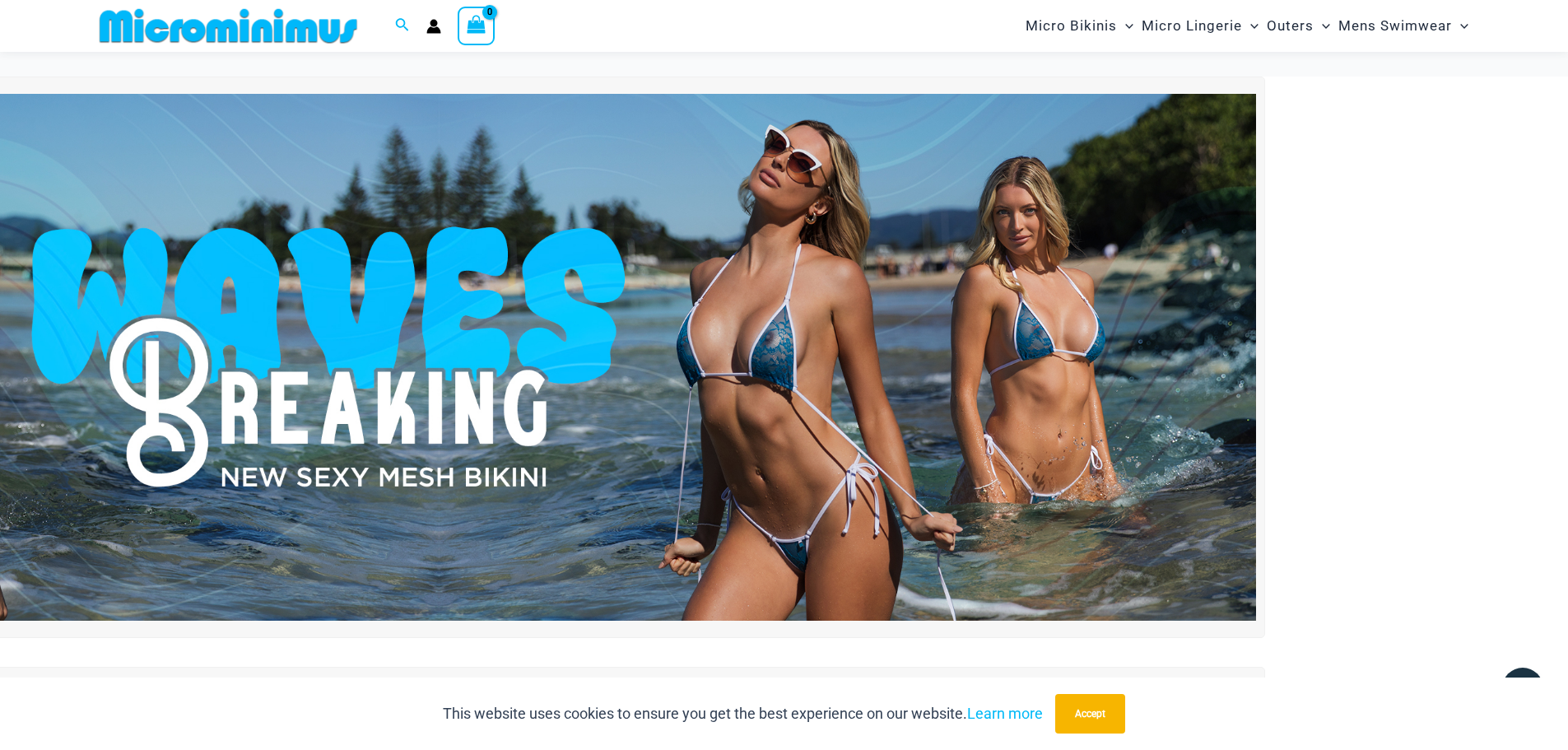
scroll to position [7468, 0]
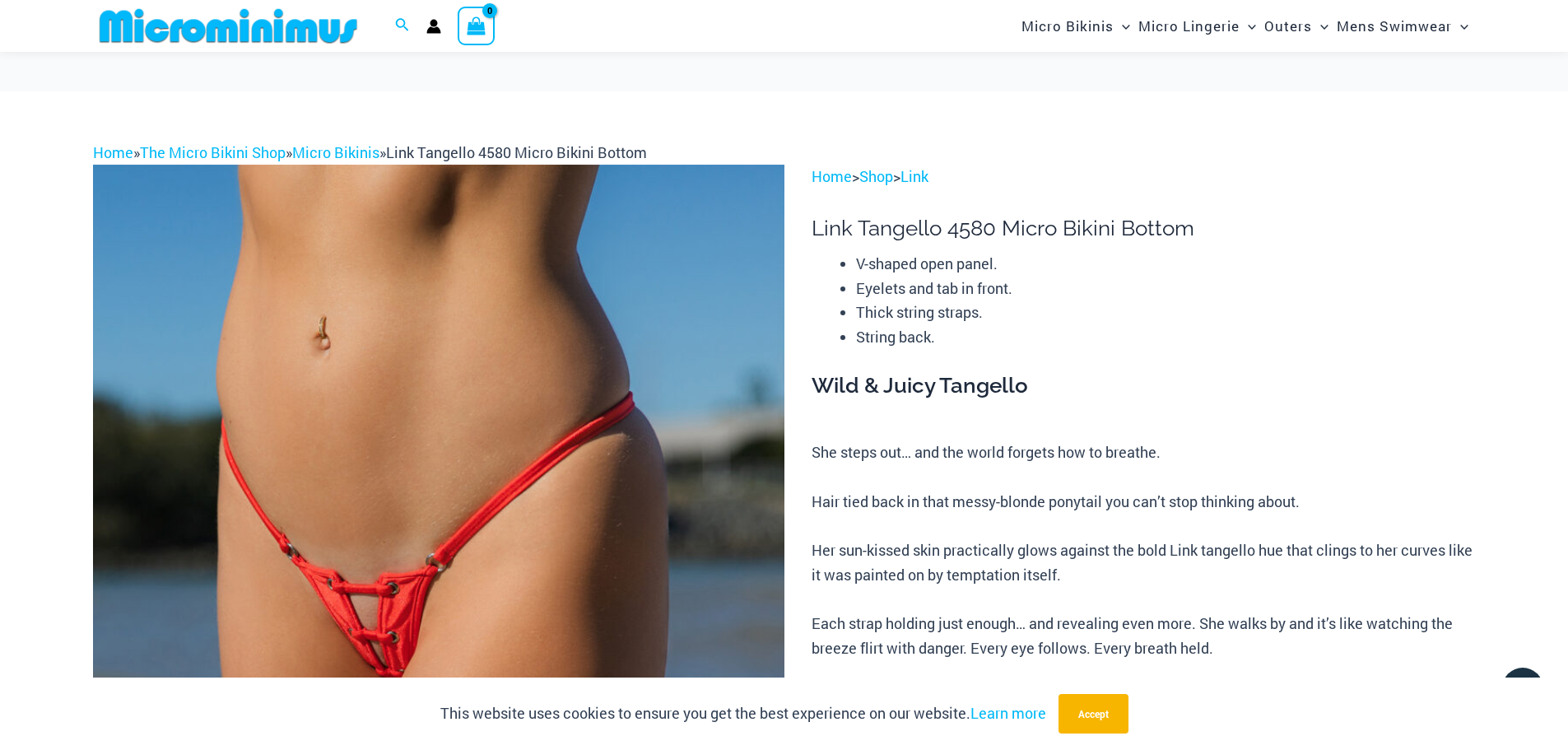
scroll to position [1235, 0]
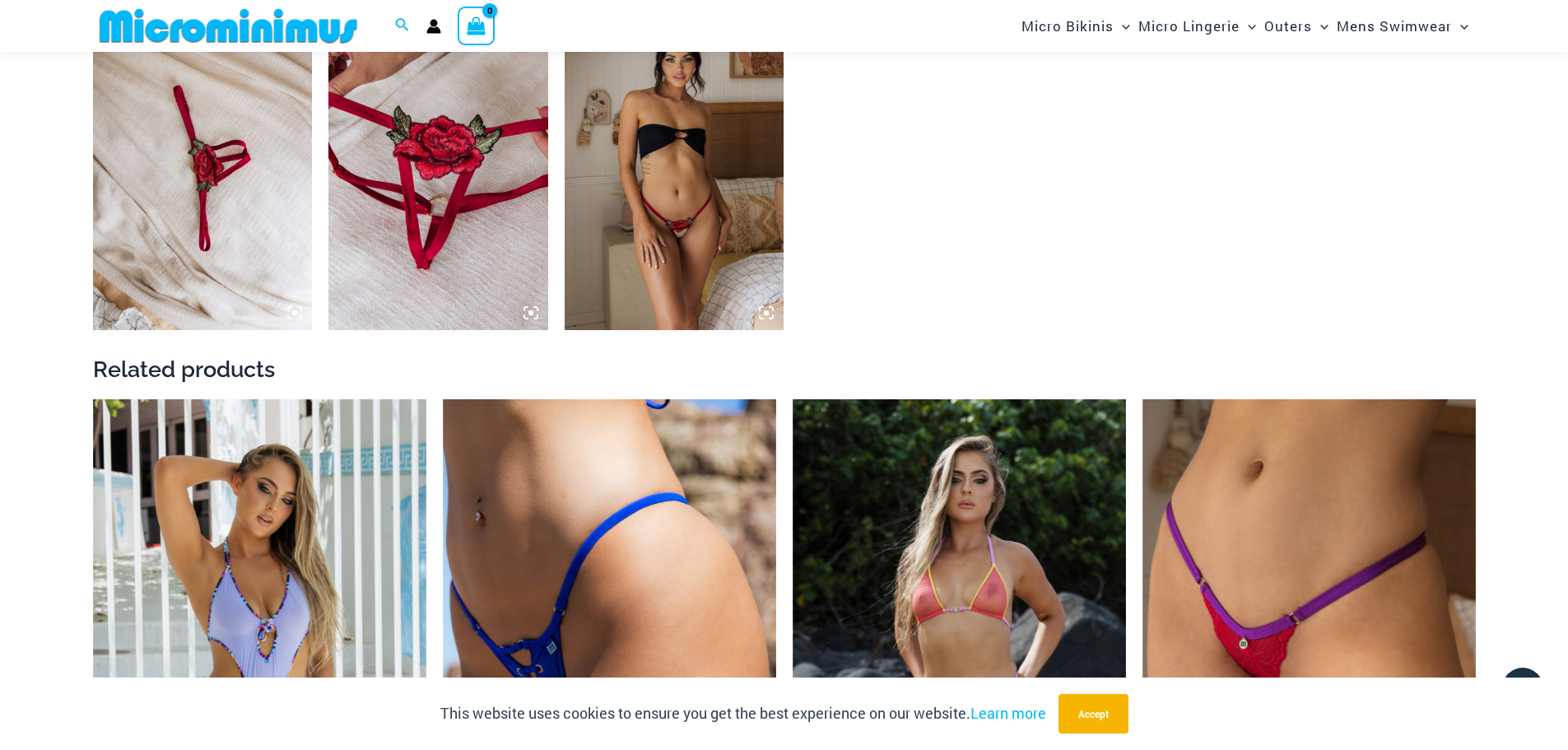
scroll to position [1549, 0]
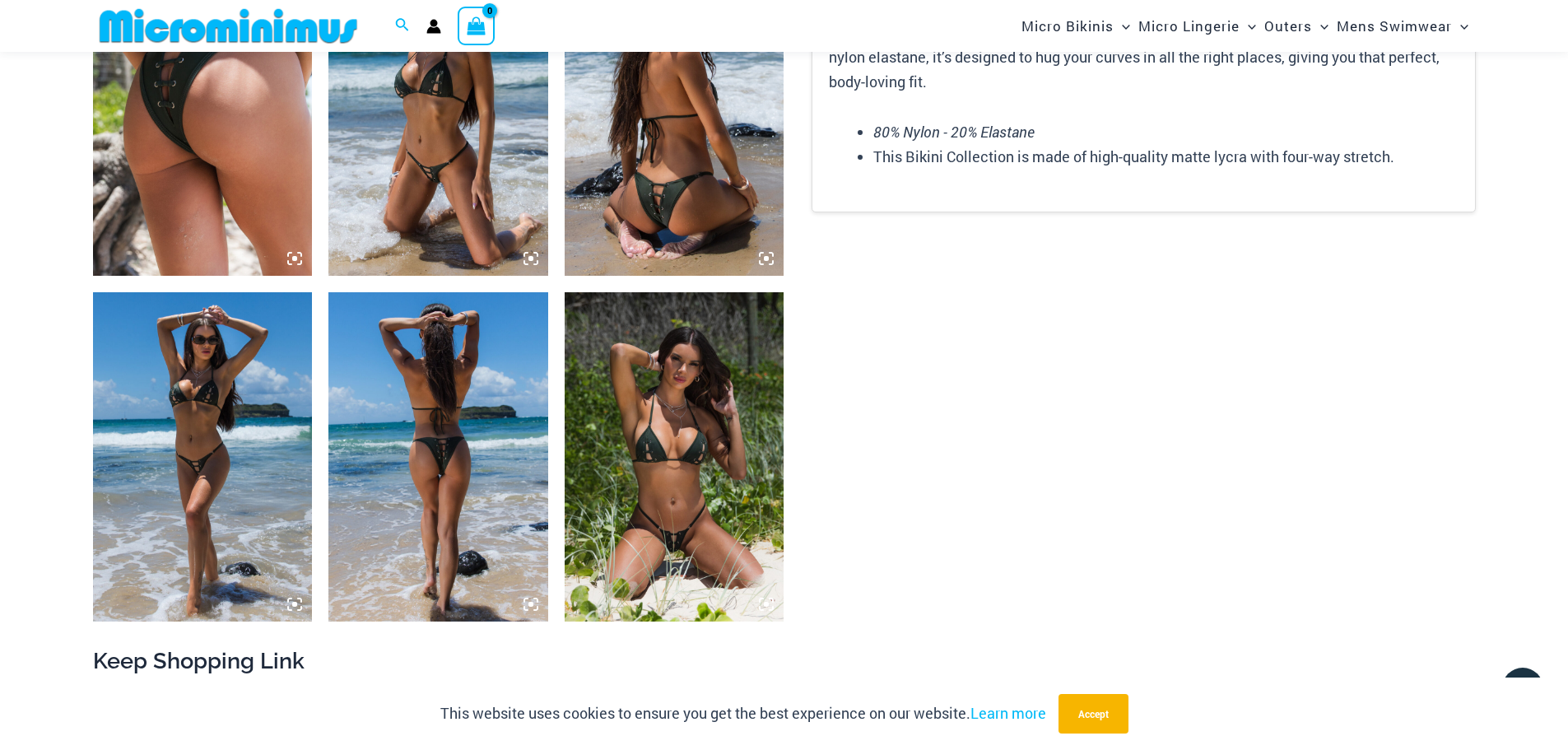
scroll to position [1386, 0]
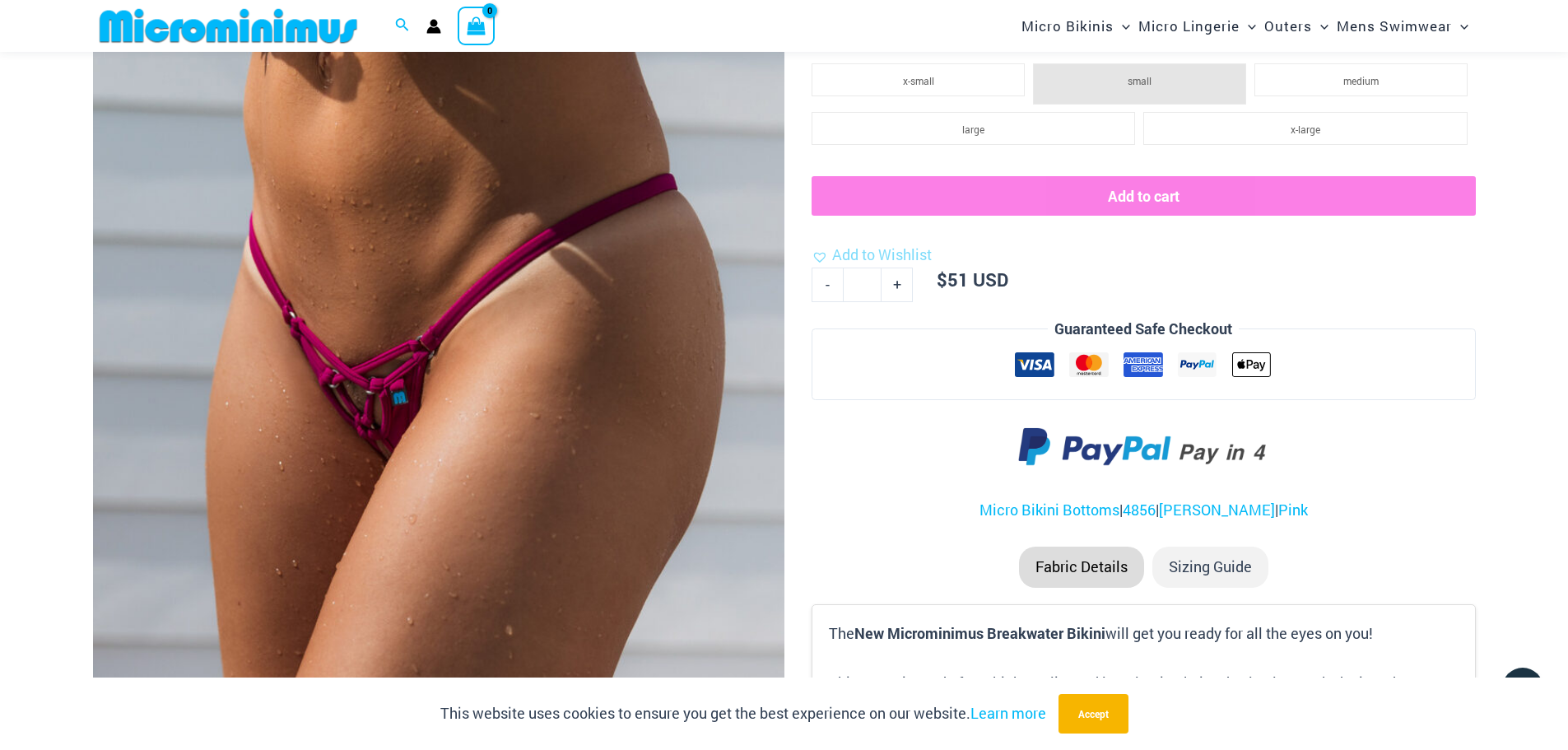
scroll to position [479, 0]
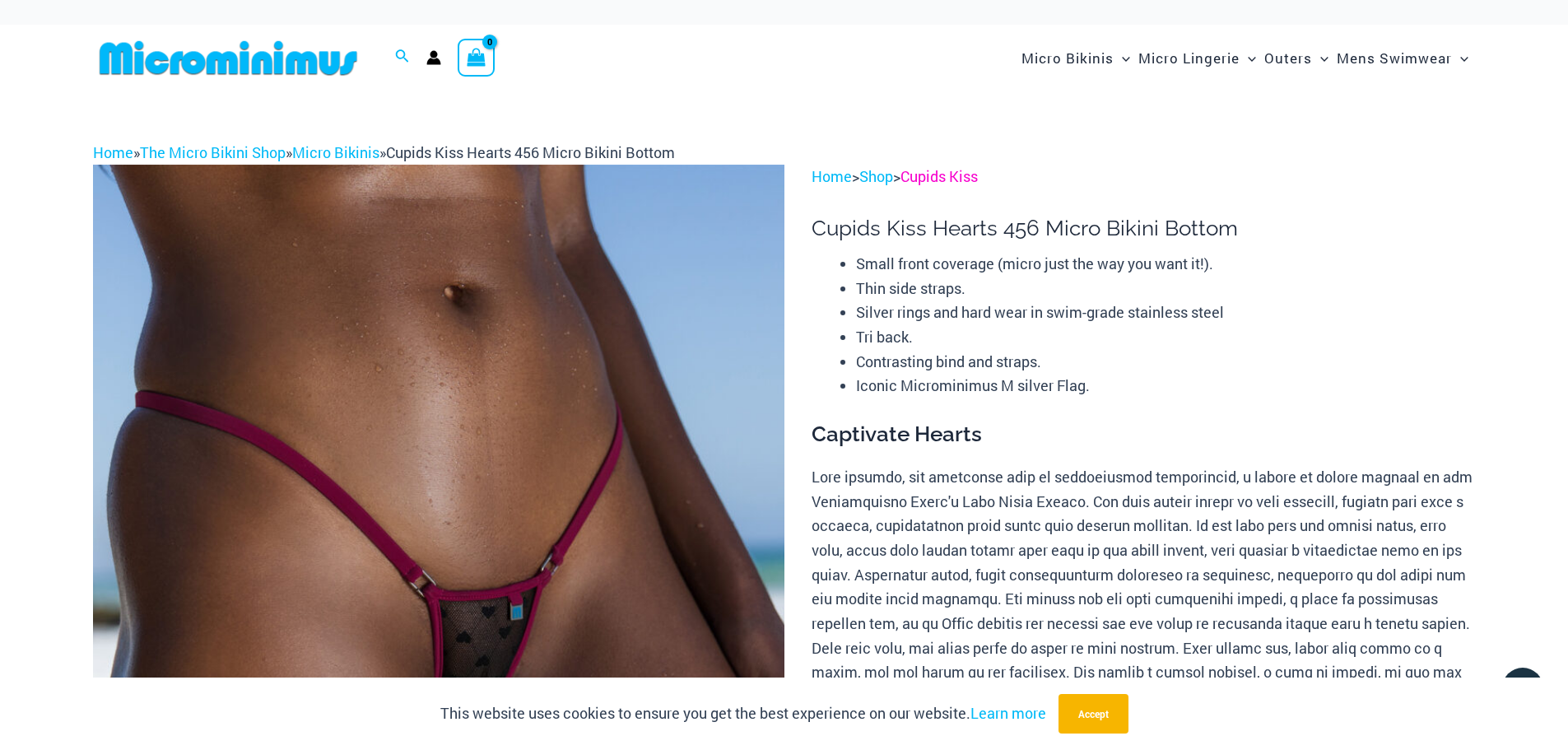
click at [947, 181] on link "Cupids Kiss" at bounding box center [939, 176] width 77 height 20
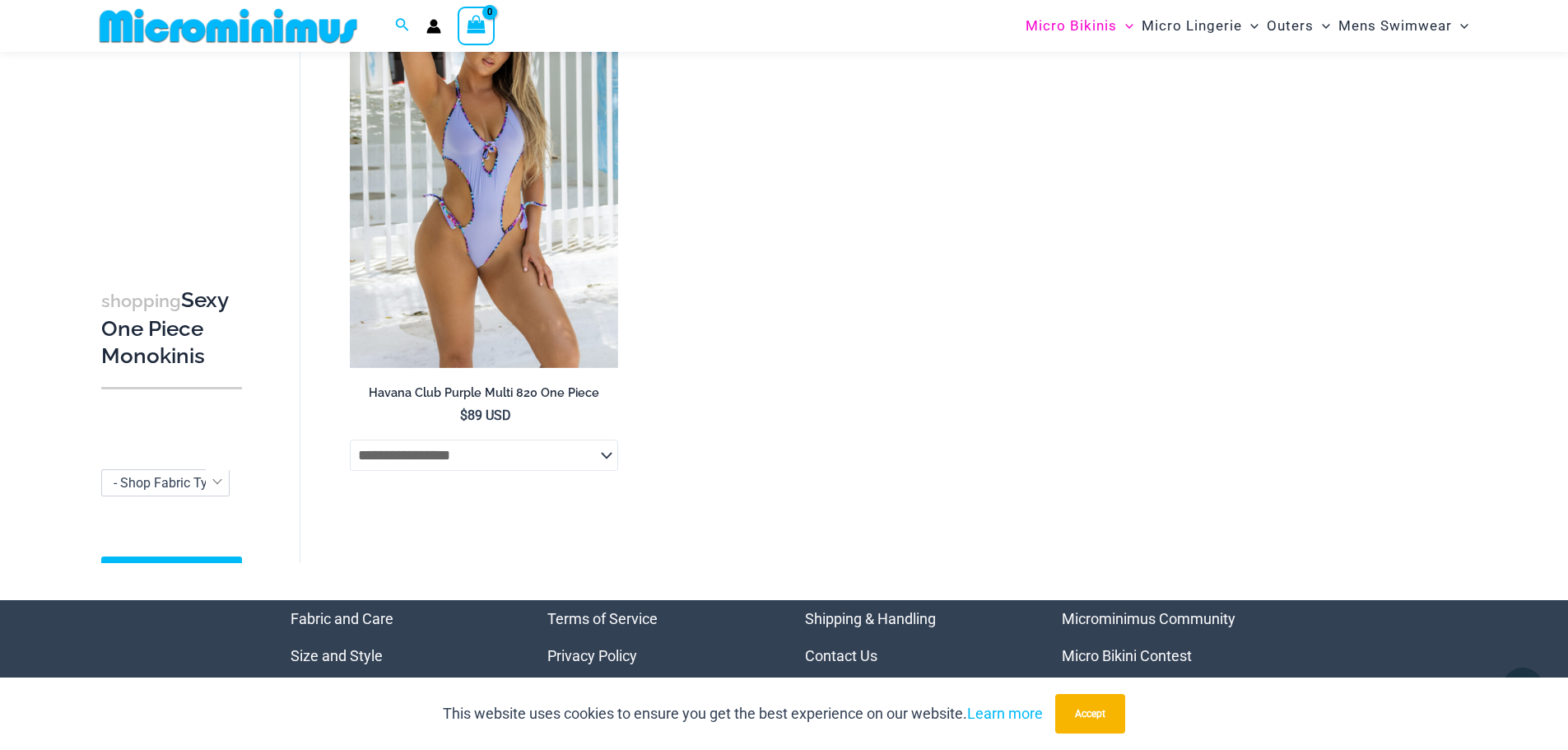
scroll to position [4350, 0]
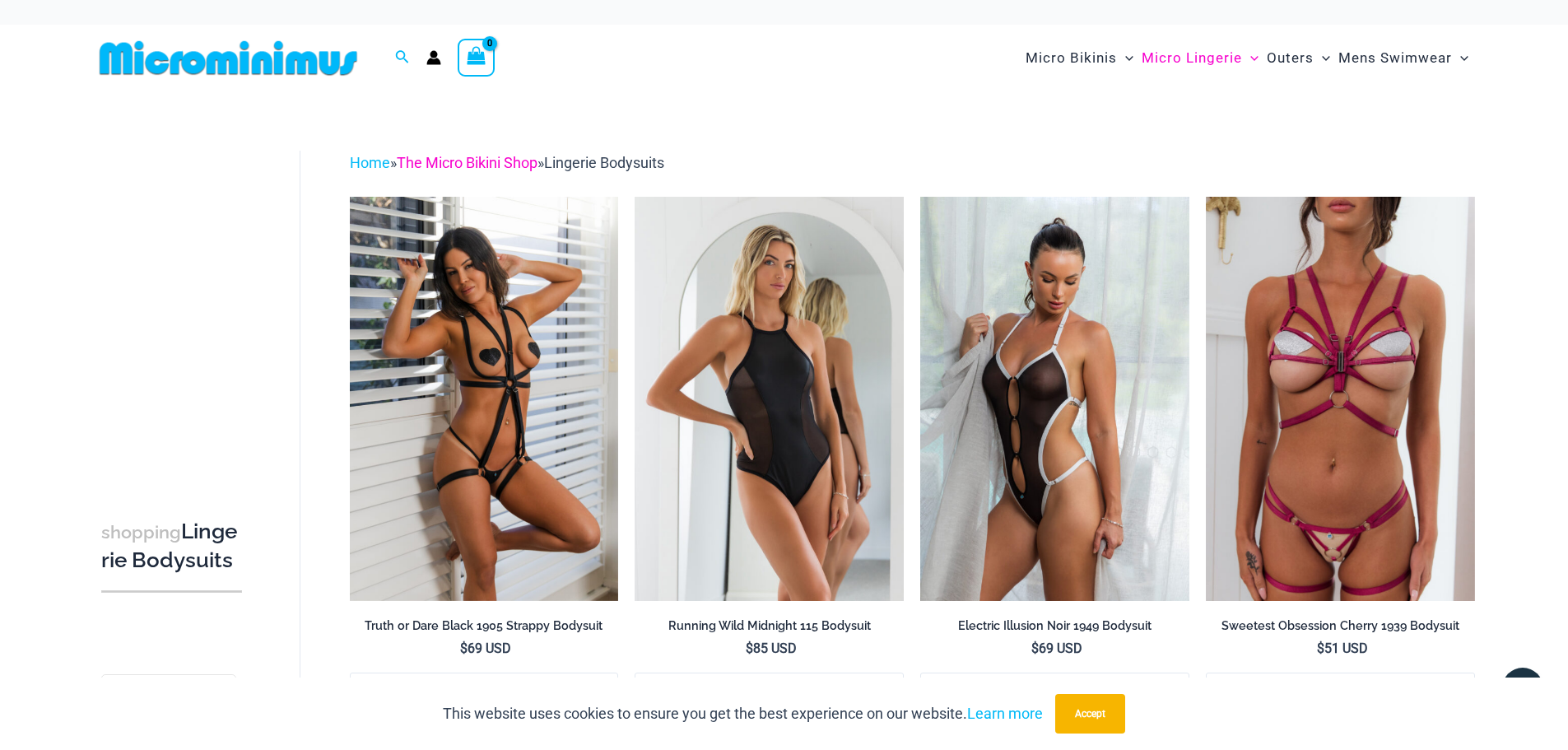
click at [502, 165] on link "The Micro Bikini Shop" at bounding box center [468, 163] width 141 height 17
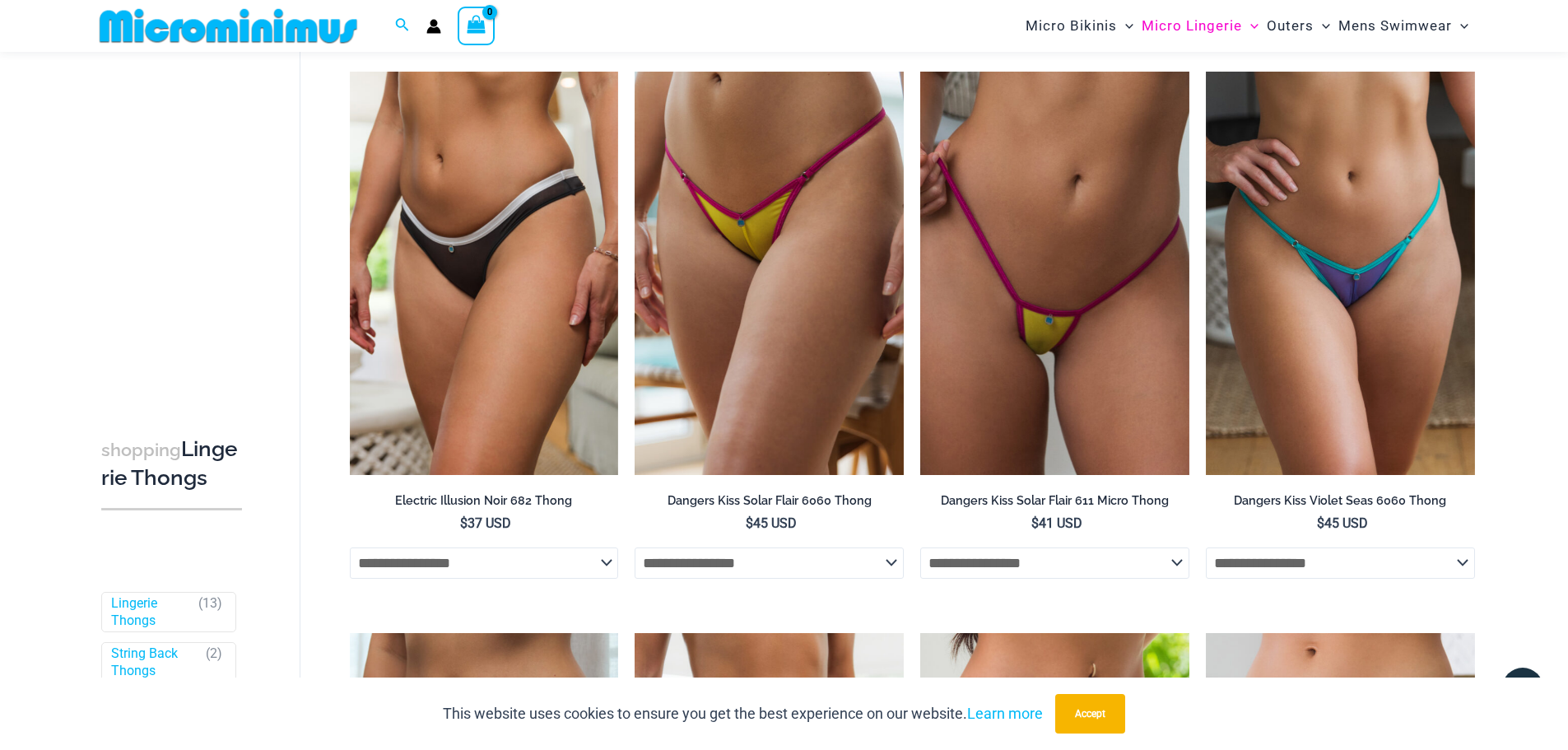
scroll to position [893, 0]
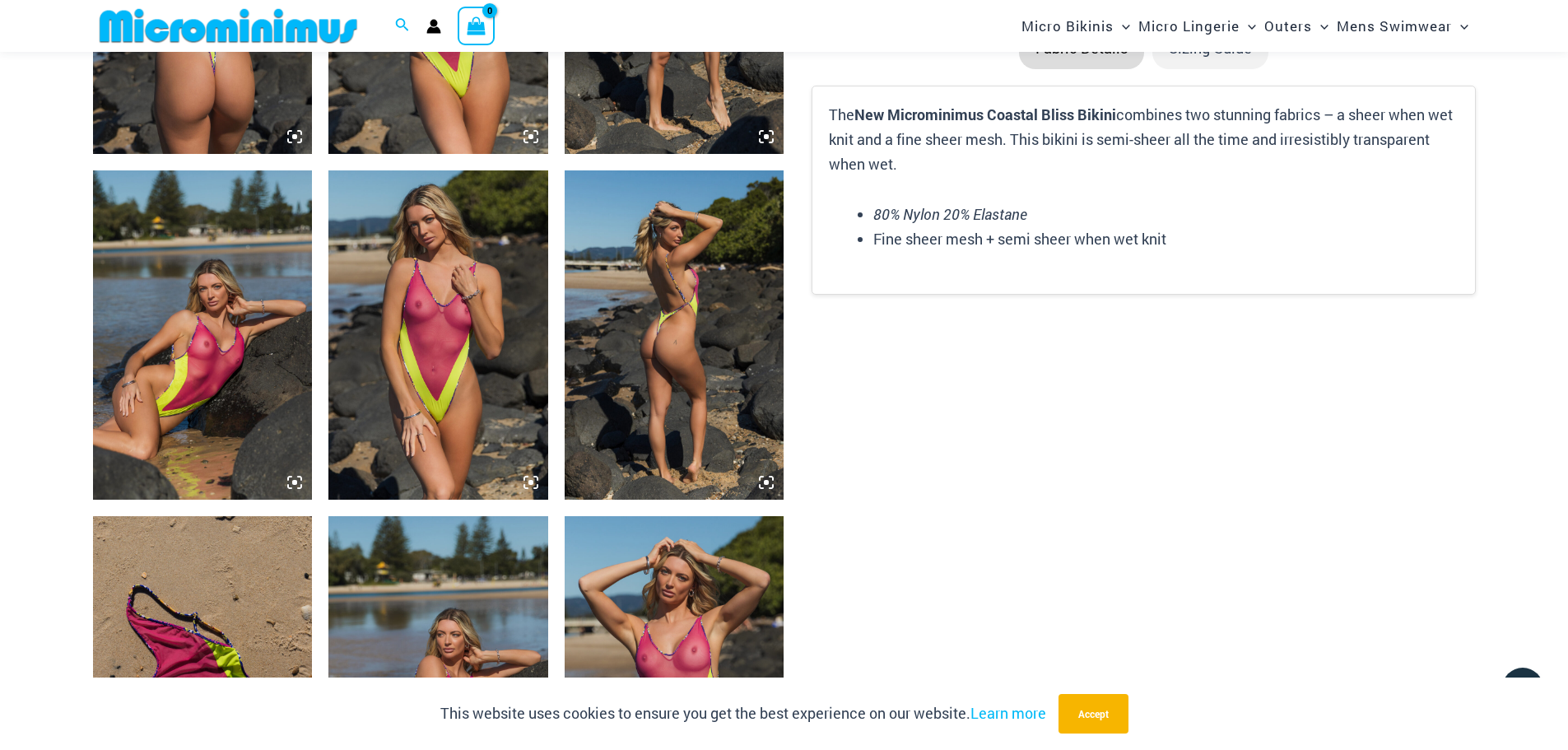
scroll to position [1549, 0]
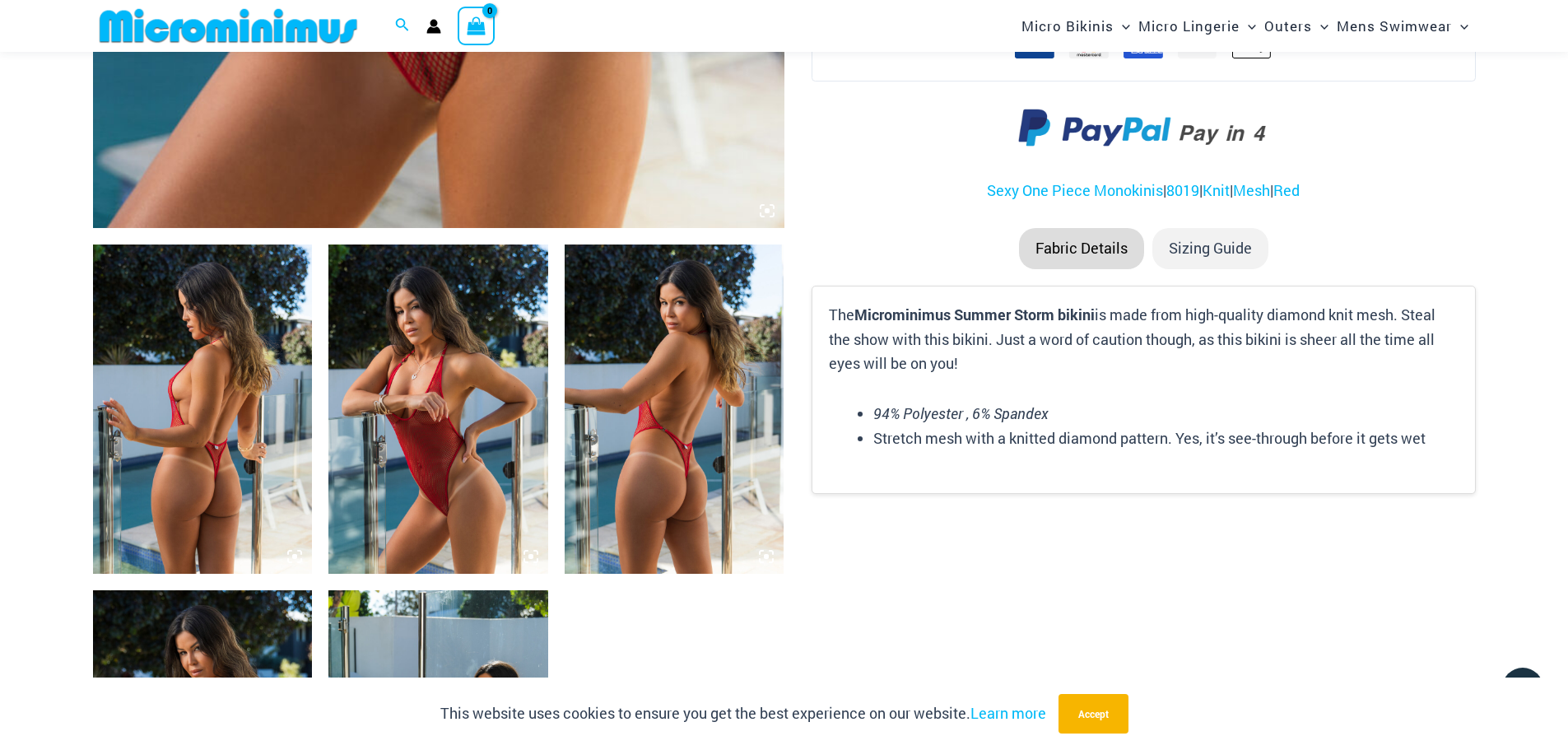
scroll to position [1056, 0]
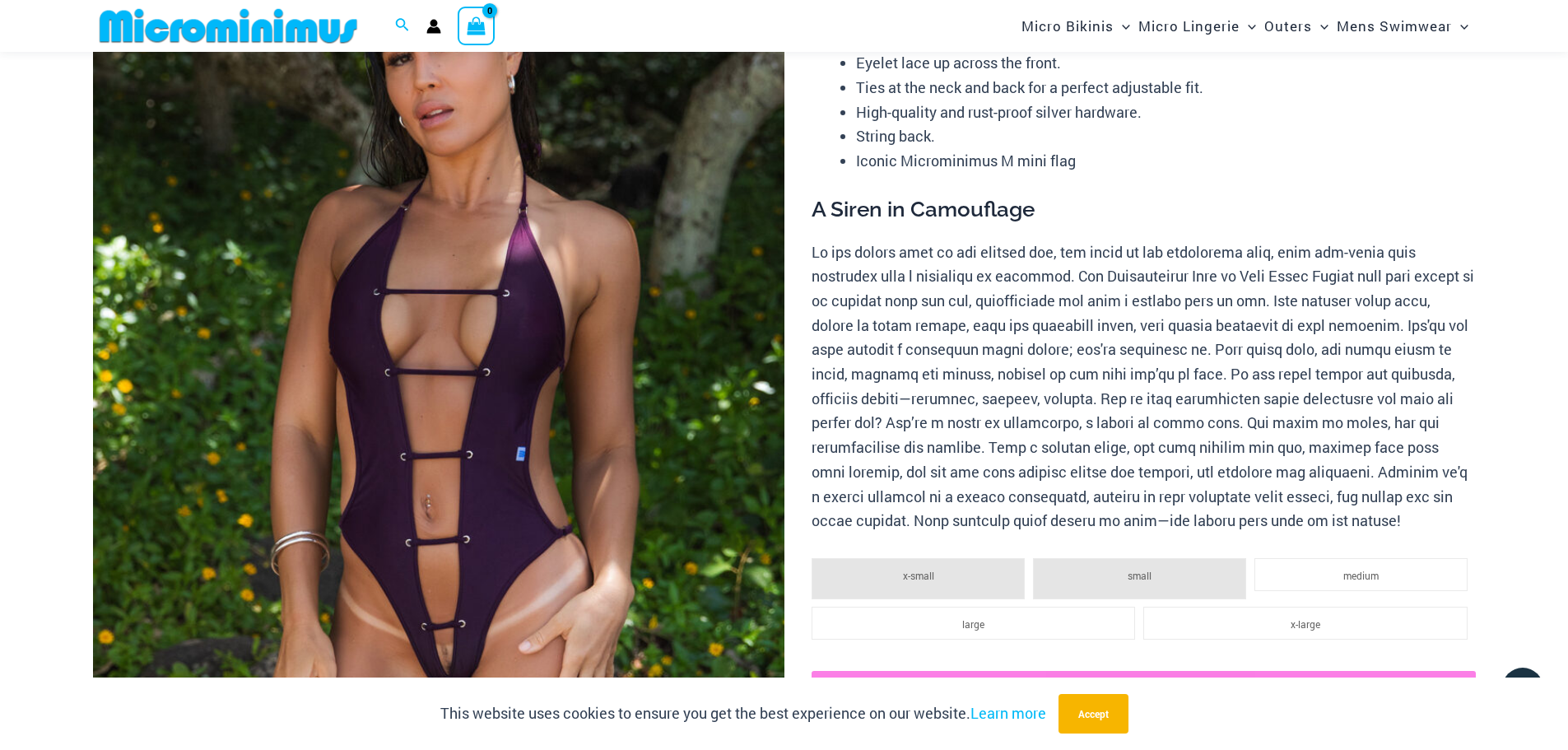
scroll to position [233, 0]
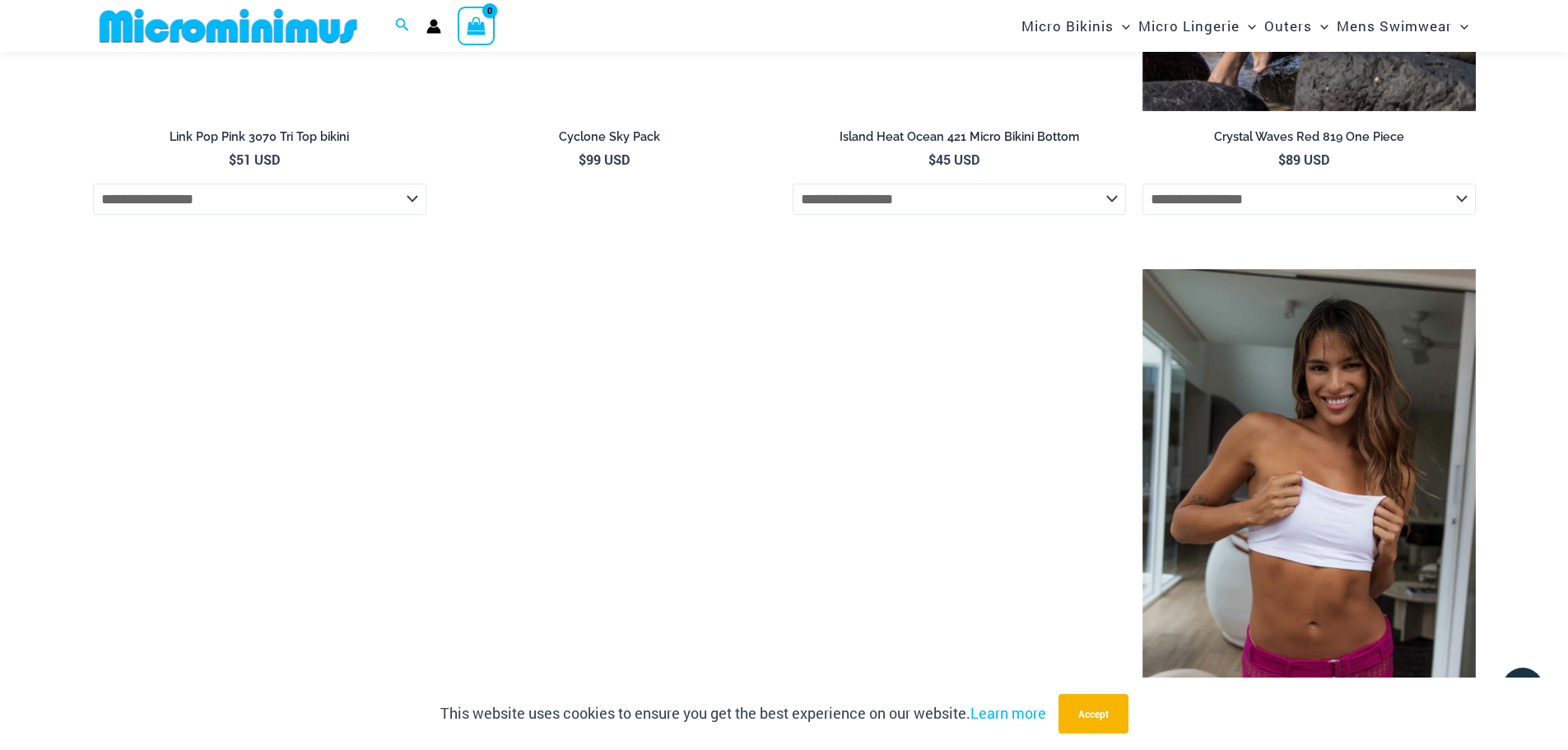
scroll to position [3691, 0]
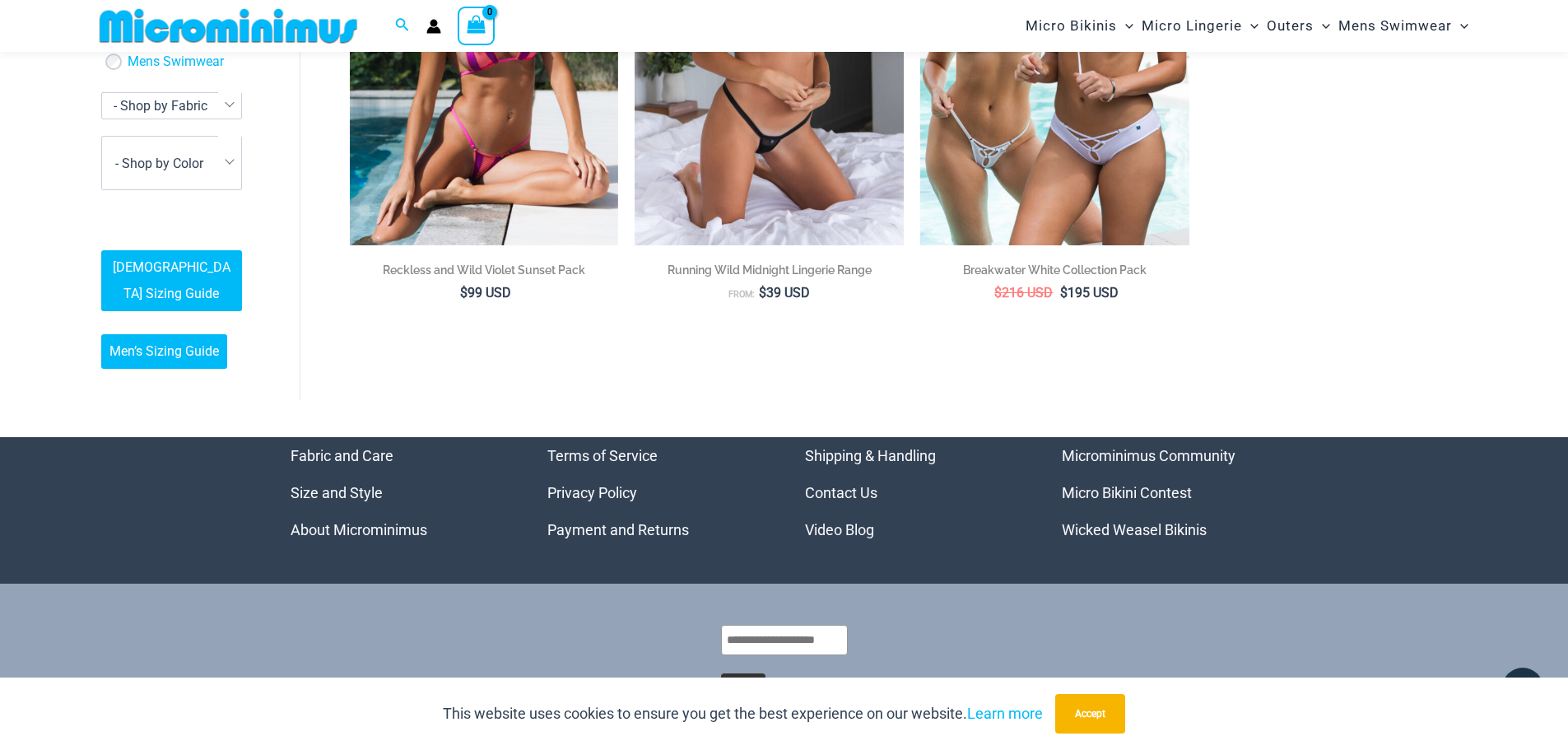
scroll to position [4116, 0]
